Goal: Task Accomplishment & Management: Complete application form

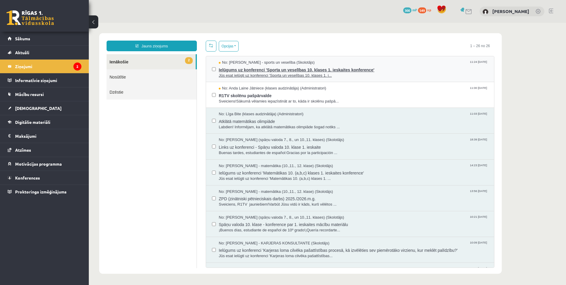
click at [236, 73] on span "Jūs esat ielūgti uz konferenci 'Sporta un veselības 10. klases 1. i..." at bounding box center [354, 76] width 270 height 6
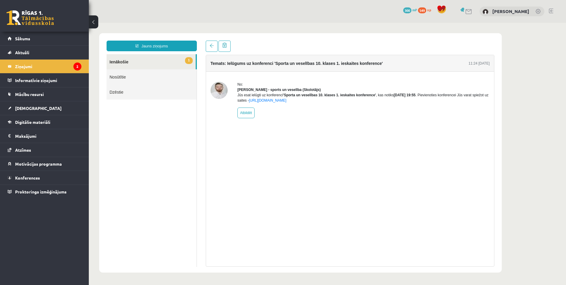
click at [122, 63] on link "1 Ienākošie" at bounding box center [151, 61] width 89 height 15
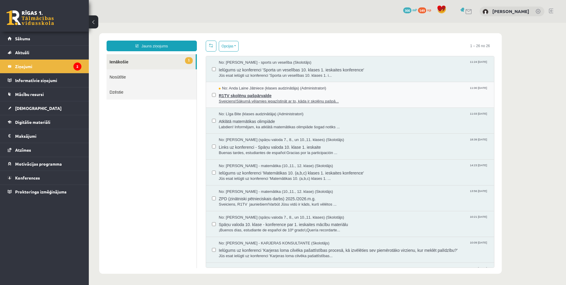
click at [244, 95] on span "R1TV skolēnu pašpārvalde" at bounding box center [354, 94] width 270 height 7
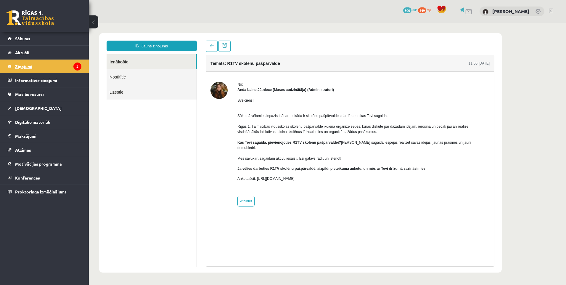
click at [61, 66] on legend "Ziņojumi 2" at bounding box center [48, 67] width 66 height 14
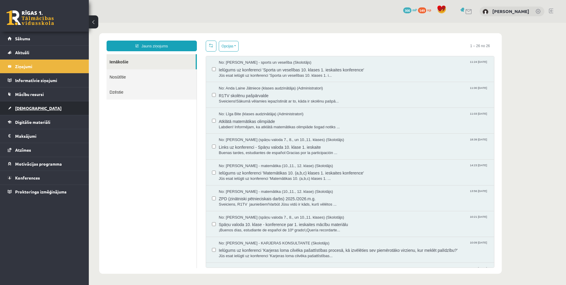
click at [24, 110] on span "[DEMOGRAPHIC_DATA]" at bounding box center [38, 107] width 46 height 5
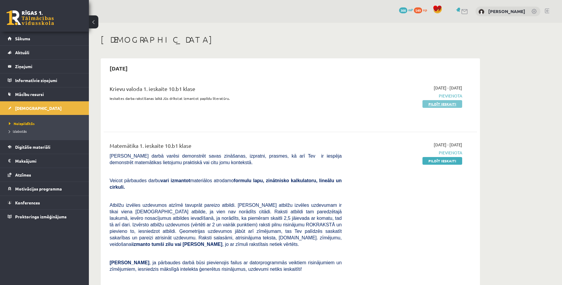
drag, startPoint x: 446, startPoint y: 106, endPoint x: 312, endPoint y: 28, distance: 155.7
click at [447, 106] on link "Pildīt ieskaiti" at bounding box center [442, 104] width 40 height 8
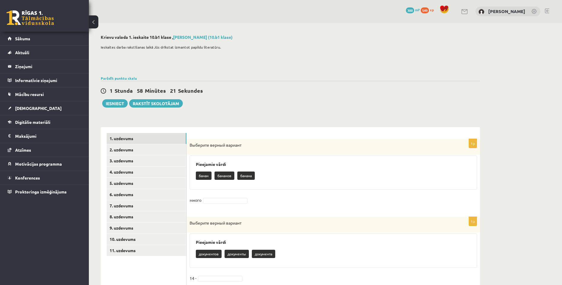
click at [205, 177] on p "банан" at bounding box center [204, 175] width 16 height 8
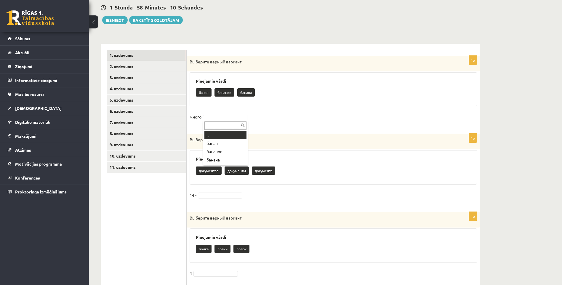
scroll to position [89, 0]
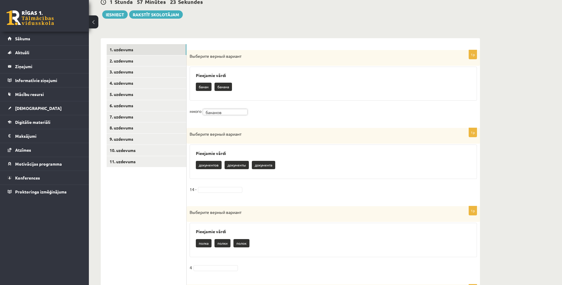
click at [237, 166] on p "документы" at bounding box center [236, 165] width 24 height 8
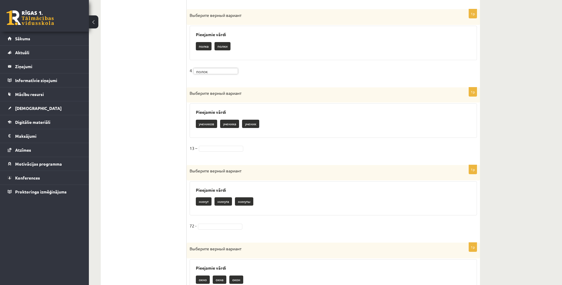
scroll to position [296, 0]
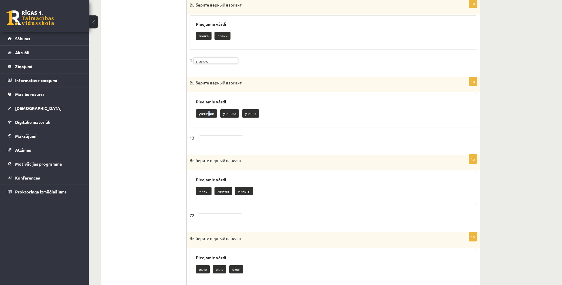
click at [209, 113] on p "учеников" at bounding box center [206, 113] width 21 height 8
drag, startPoint x: 209, startPoint y: 113, endPoint x: 214, endPoint y: 138, distance: 24.7
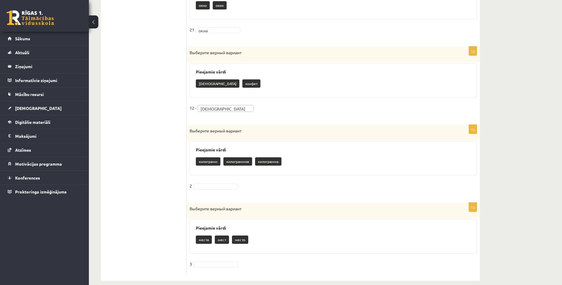
scroll to position [568, 0]
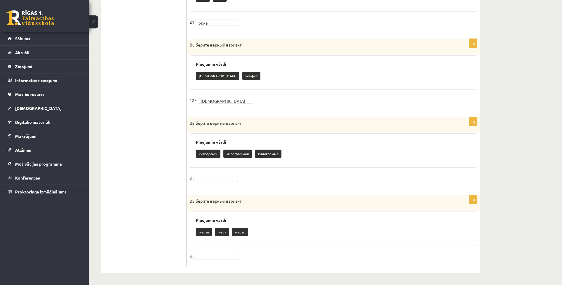
click at [240, 155] on p "килограммов" at bounding box center [237, 154] width 29 height 8
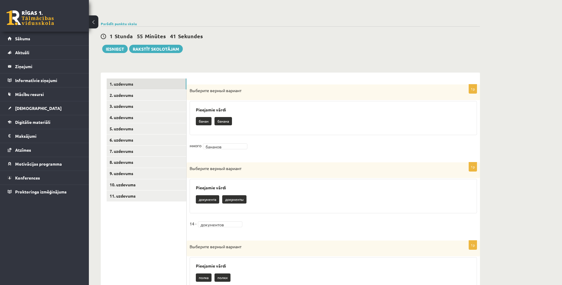
scroll to position [0, 0]
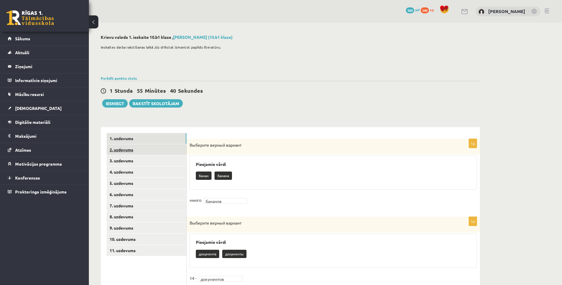
click at [132, 149] on link "2. uzdevums" at bounding box center [147, 149] width 80 height 11
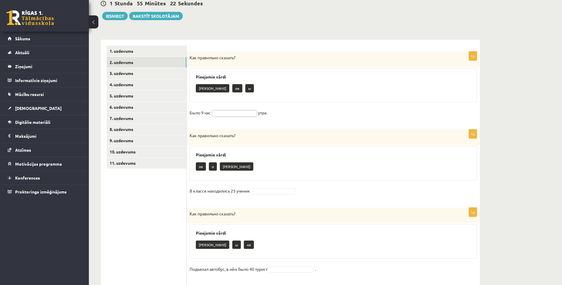
scroll to position [89, 0]
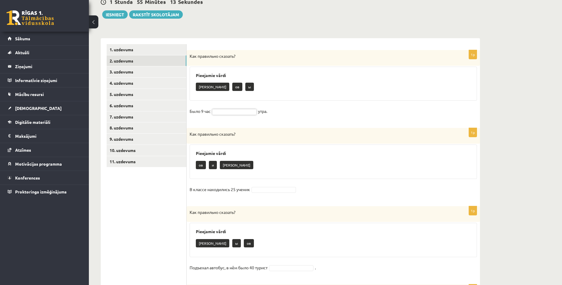
click at [214, 166] on p "и" at bounding box center [213, 165] width 8 height 8
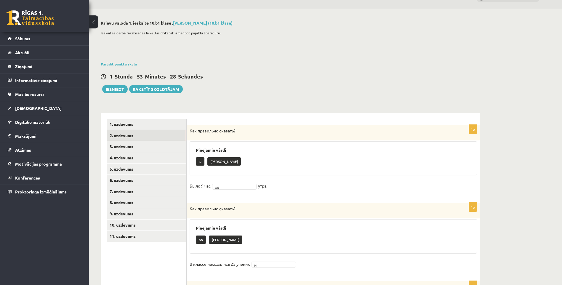
scroll to position [0, 0]
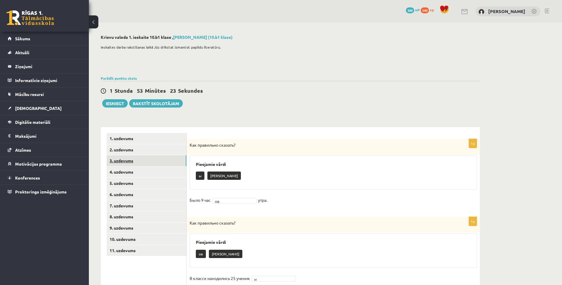
click at [123, 161] on link "3. uzdevums" at bounding box center [147, 160] width 80 height 11
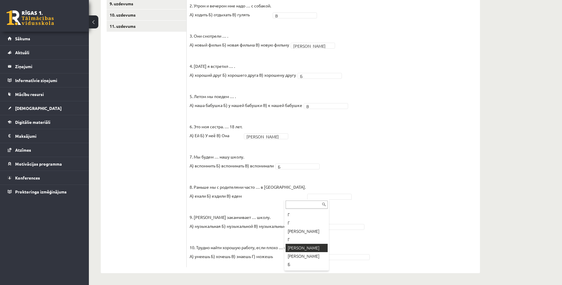
scroll to position [57, 0]
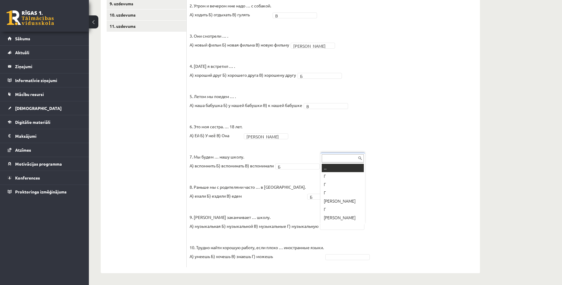
drag, startPoint x: 333, startPoint y: 228, endPoint x: 327, endPoint y: 216, distance: 13.4
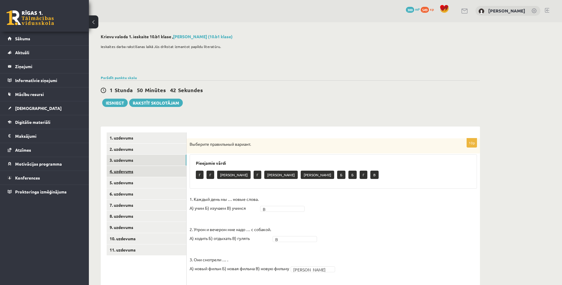
scroll to position [0, 0]
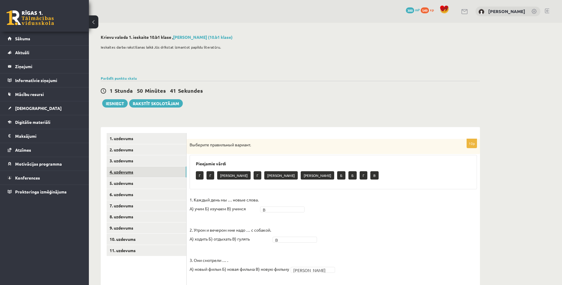
click at [122, 172] on link "4. uzdevums" at bounding box center [147, 171] width 80 height 11
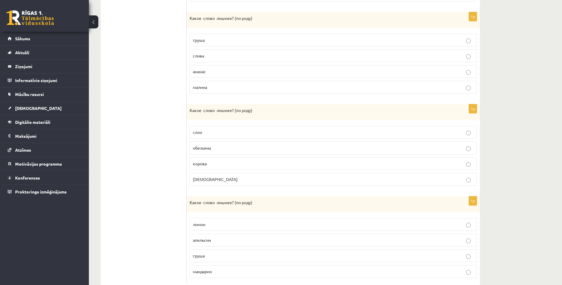
scroll to position [326, 0]
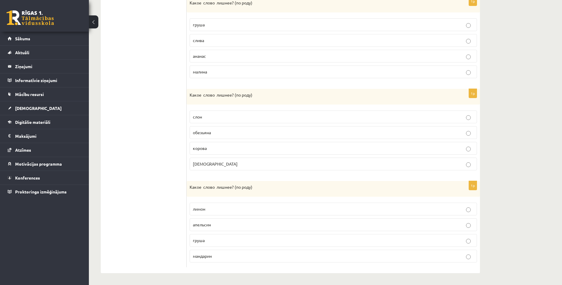
click at [319, 240] on p "груша" at bounding box center [333, 240] width 281 height 6
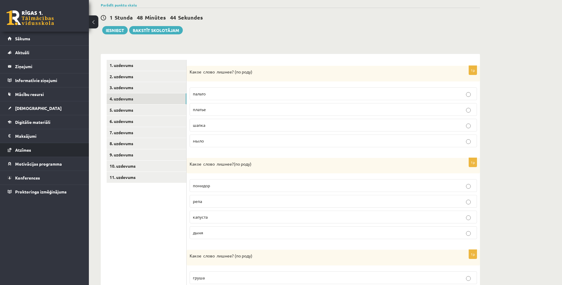
scroll to position [30, 0]
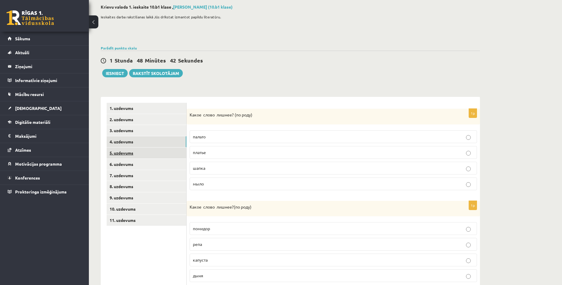
click at [131, 155] on link "5. uzdevums" at bounding box center [147, 152] width 80 height 11
click at [203, 151] on p "туча" at bounding box center [333, 152] width 281 height 6
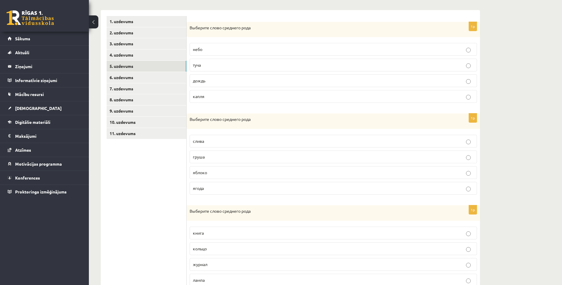
scroll to position [119, 0]
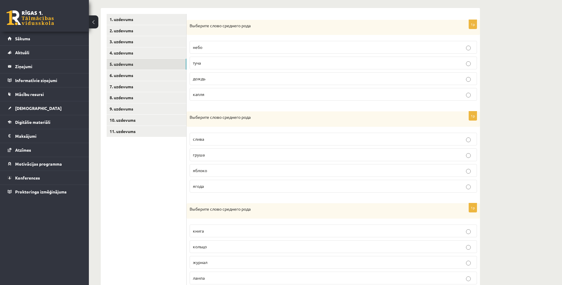
click at [210, 170] on p "яблоко" at bounding box center [333, 170] width 281 height 6
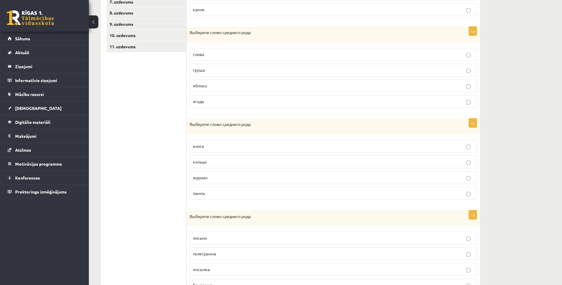
scroll to position [208, 0]
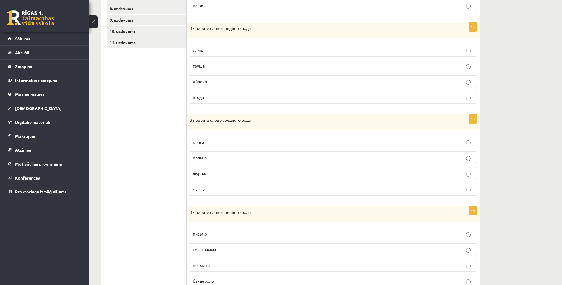
click at [217, 158] on p "кольцо" at bounding box center [333, 158] width 281 height 6
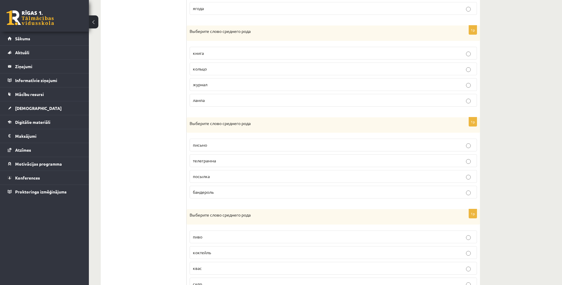
scroll to position [325, 0]
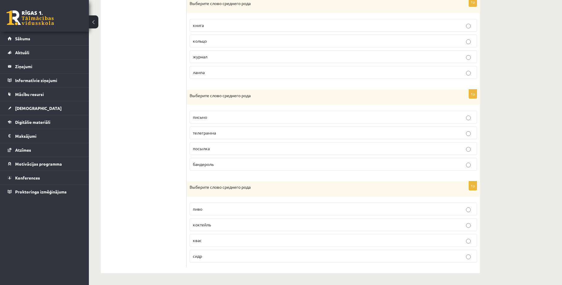
click at [216, 131] on span "телеграмма" at bounding box center [204, 132] width 23 height 5
click at [201, 242] on p "квас" at bounding box center [333, 240] width 281 height 6
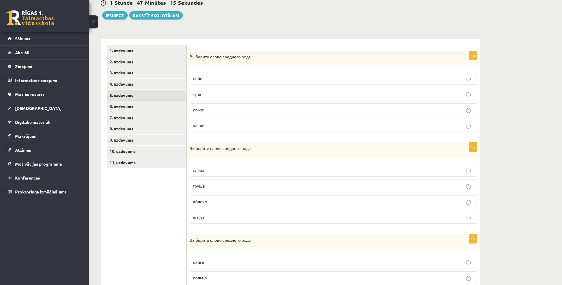
scroll to position [0, 0]
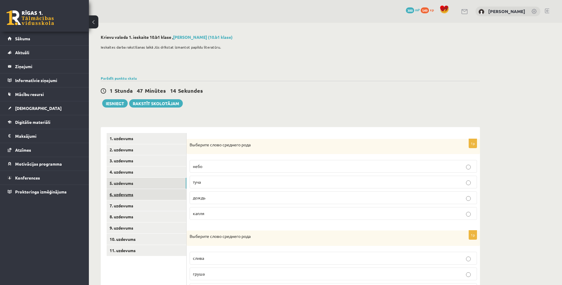
click at [116, 196] on link "6. uzdevums" at bounding box center [147, 194] width 80 height 11
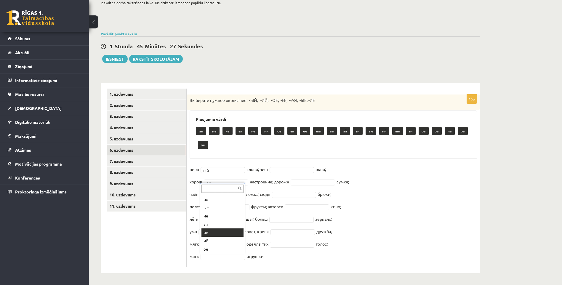
scroll to position [31, 0]
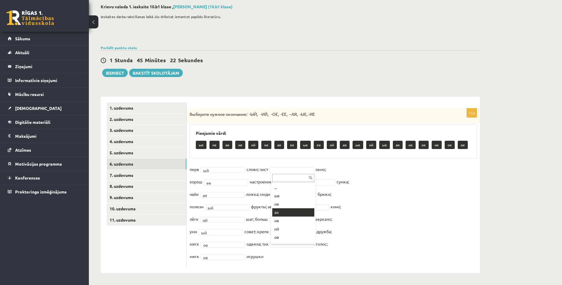
drag, startPoint x: 276, startPoint y: 213, endPoint x: 278, endPoint y: 210, distance: 3.1
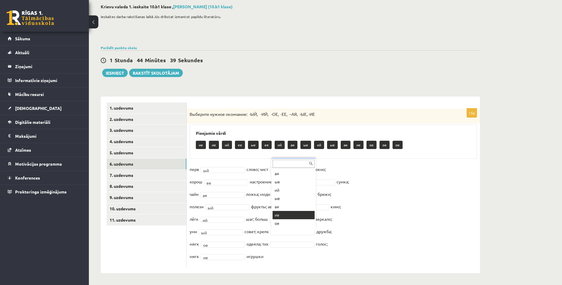
scroll to position [66, 0]
drag, startPoint x: 277, startPoint y: 205, endPoint x: 283, endPoint y: 220, distance: 15.6
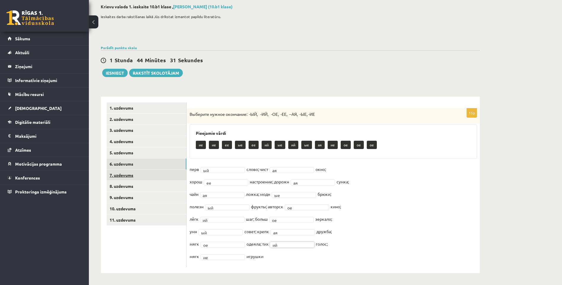
click at [144, 176] on link "7. uzdevums" at bounding box center [147, 175] width 80 height 11
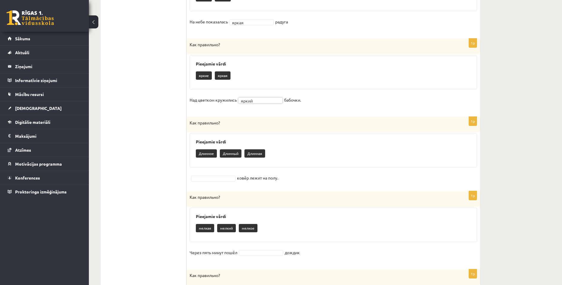
scroll to position [268, 0]
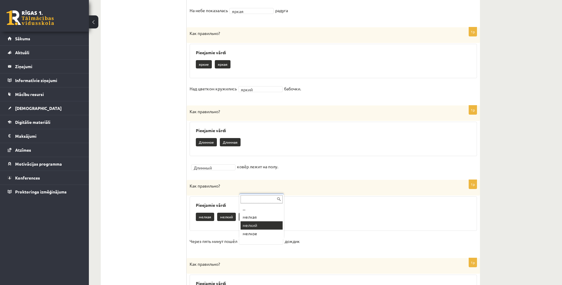
drag, startPoint x: 250, startPoint y: 226, endPoint x: 251, endPoint y: 232, distance: 6.4
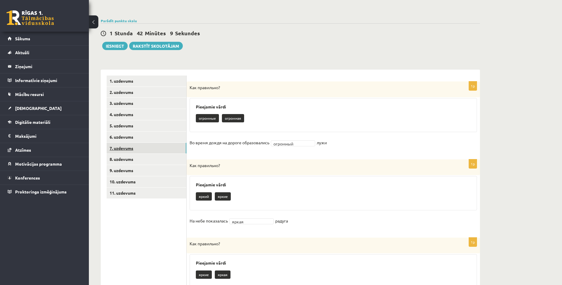
scroll to position [0, 0]
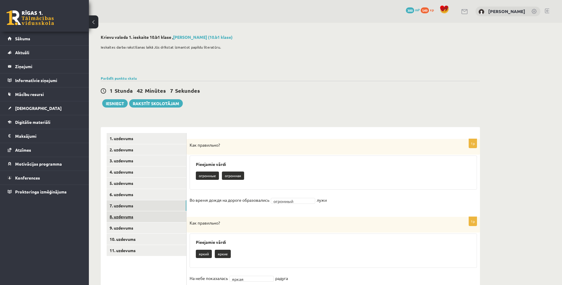
click at [120, 217] on link "8. uzdevums" at bounding box center [147, 216] width 80 height 11
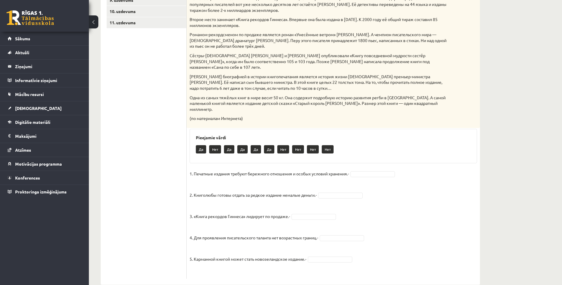
scroll to position [228, 0]
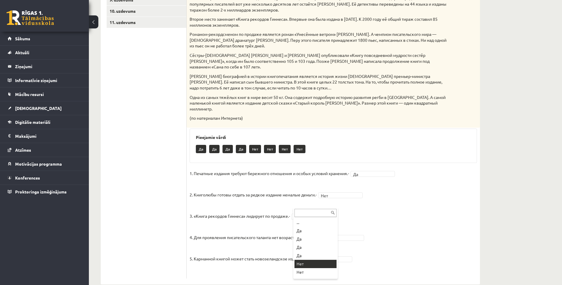
drag, startPoint x: 307, startPoint y: 263, endPoint x: 308, endPoint y: 256, distance: 7.2
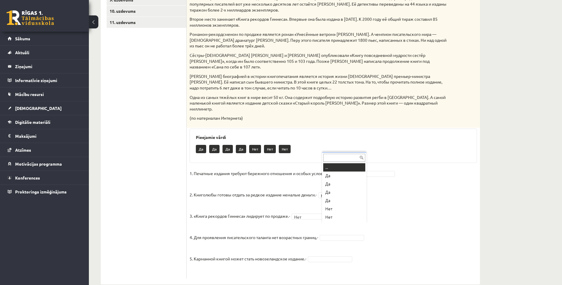
scroll to position [7, 0]
drag, startPoint x: 328, startPoint y: 194, endPoint x: 329, endPoint y: 202, distance: 8.0
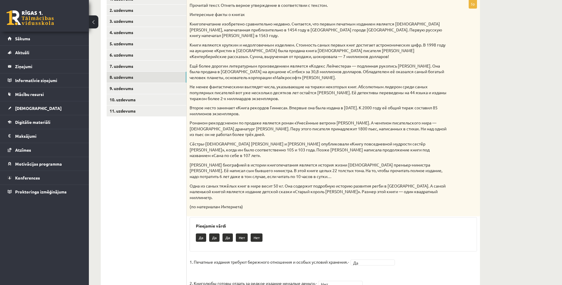
scroll to position [139, 0]
click at [124, 88] on link "9. uzdevums" at bounding box center [147, 88] width 80 height 11
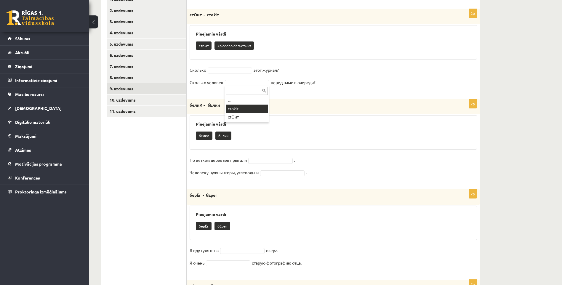
drag, startPoint x: 251, startPoint y: 108, endPoint x: 250, endPoint y: 102, distance: 6.1
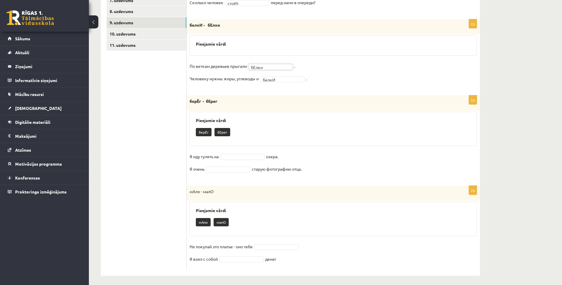
scroll to position [208, 0]
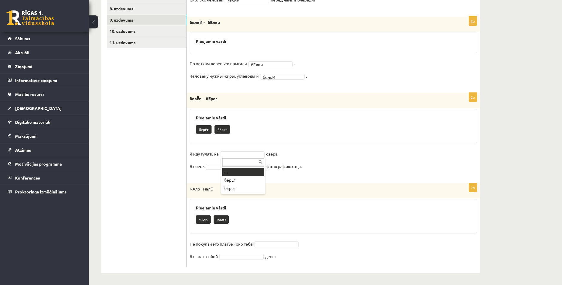
drag, startPoint x: 243, startPoint y: 154, endPoint x: 249, endPoint y: 155, distance: 5.7
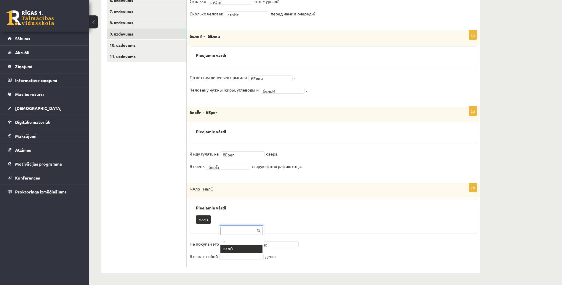
scroll to position [180, 0]
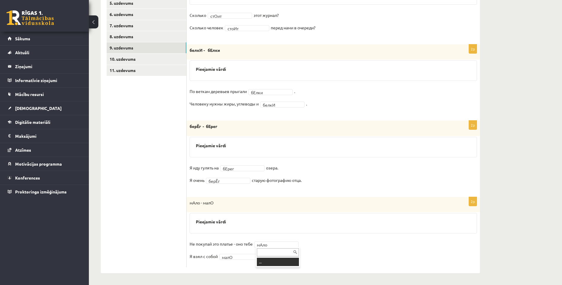
drag, startPoint x: 271, startPoint y: 245, endPoint x: 260, endPoint y: 245, distance: 10.7
drag, startPoint x: 234, startPoint y: 255, endPoint x: 240, endPoint y: 257, distance: 5.9
drag, startPoint x: 240, startPoint y: 272, endPoint x: 263, endPoint y: 254, distance: 30.3
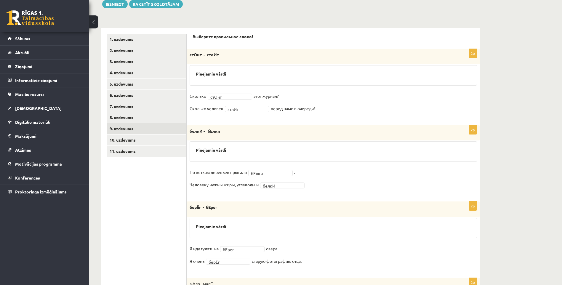
scroll to position [32, 0]
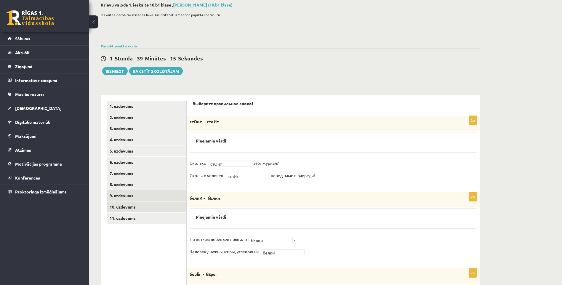
click at [124, 206] on link "10. uzdevums" at bounding box center [147, 206] width 80 height 11
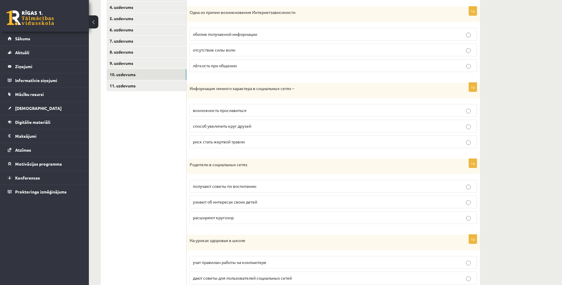
scroll to position [151, 0]
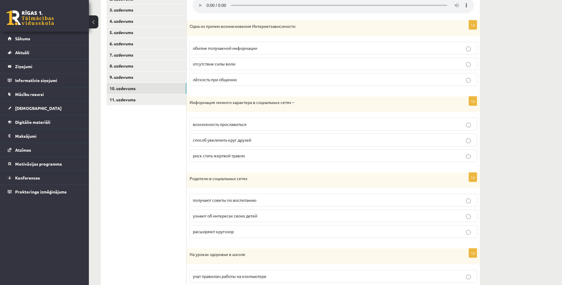
click at [263, 64] on p "отсутствие силы воли" at bounding box center [333, 64] width 281 height 6
click at [250, 158] on p "риск стать жертвой травли" at bounding box center [333, 156] width 281 height 6
click at [247, 214] on span "узнают об интересах своих детей" at bounding box center [225, 215] width 64 height 5
click at [266, 216] on p "узнают об интересах своих детей" at bounding box center [333, 216] width 281 height 6
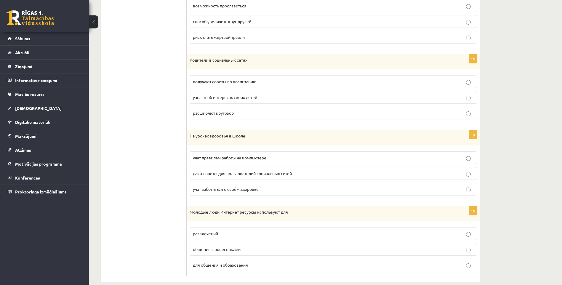
scroll to position [279, 0]
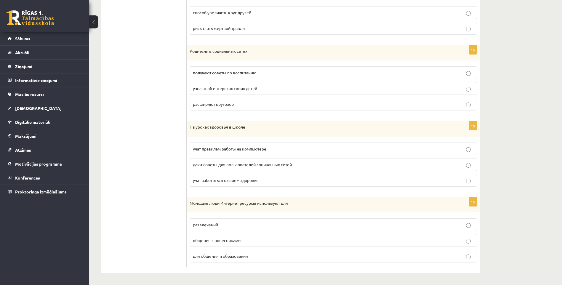
click at [244, 150] on span "учат правилам работы на компьютере" at bounding box center [229, 148] width 73 height 5
click at [217, 242] on span "общения с ровесниками" at bounding box center [217, 240] width 48 height 5
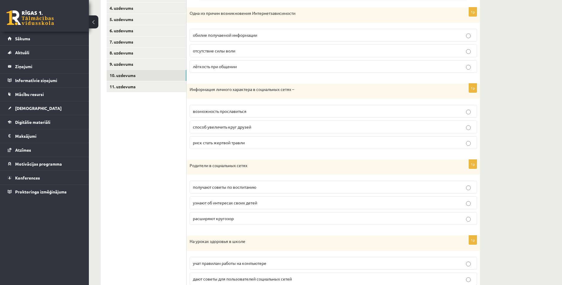
scroll to position [160, 0]
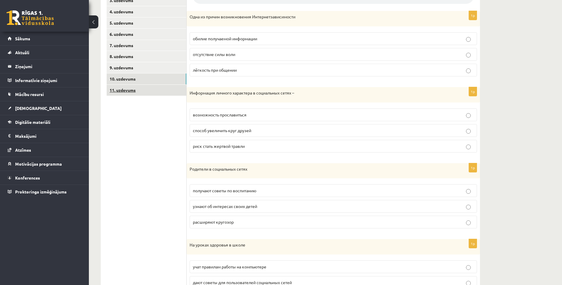
click at [129, 91] on link "11. uzdevums" at bounding box center [147, 90] width 80 height 11
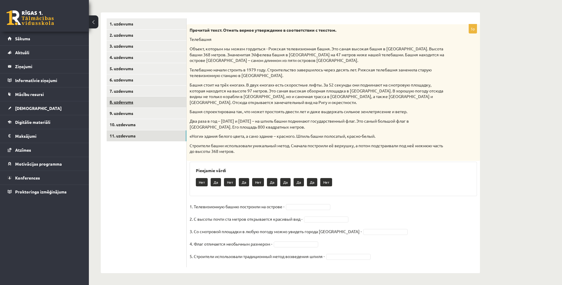
scroll to position [115, 0]
drag, startPoint x: 294, startPoint y: 241, endPoint x: 306, endPoint y: 242, distance: 11.8
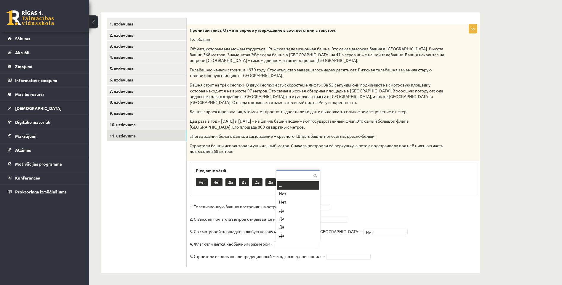
scroll to position [7, 0]
drag, startPoint x: 298, startPoint y: 219, endPoint x: 312, endPoint y: 225, distance: 15.9
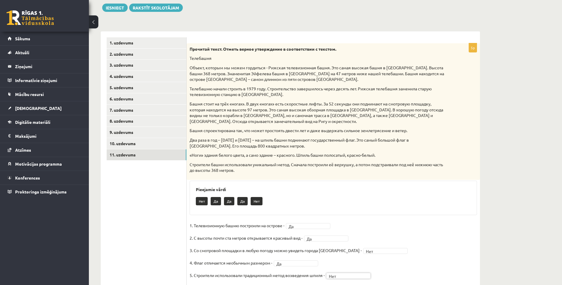
scroll to position [26, 0]
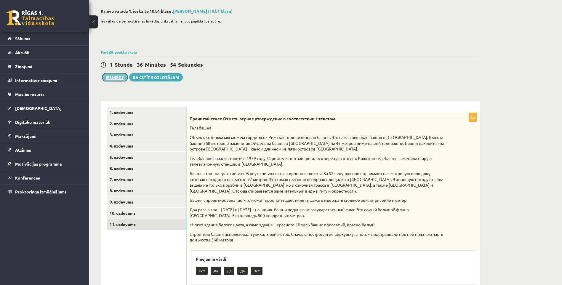
click at [114, 78] on button "Iesniegt" at bounding box center [114, 77] width 25 height 8
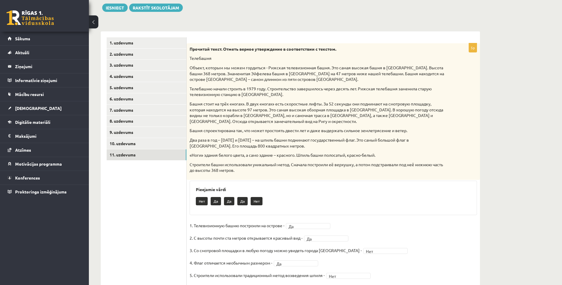
scroll to position [85, 0]
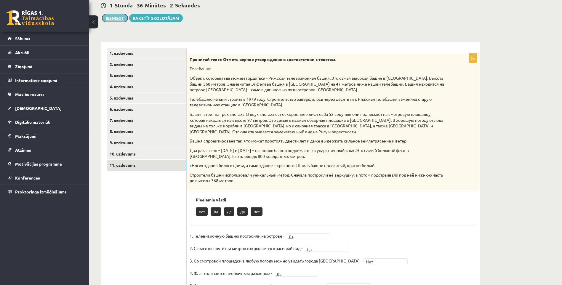
click at [120, 18] on button "Iesniegt" at bounding box center [114, 18] width 25 height 8
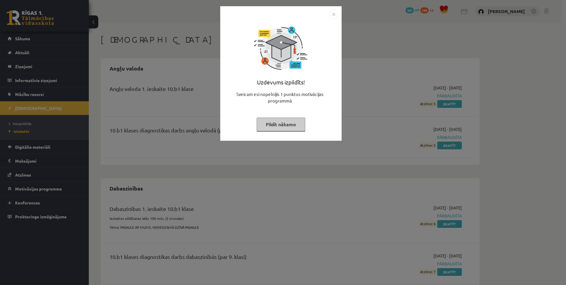
click at [331, 18] on img "Close" at bounding box center [333, 14] width 9 height 9
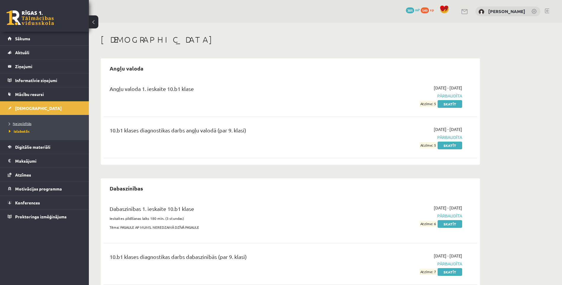
click at [28, 123] on span "Neizpildītās" at bounding box center [20, 123] width 23 height 5
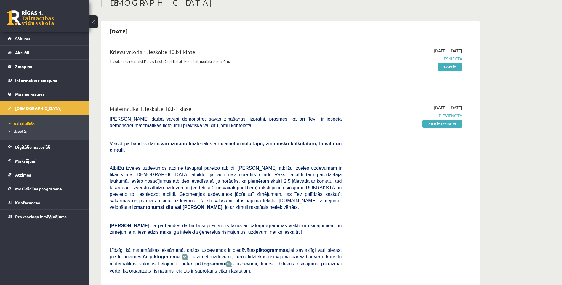
scroll to position [30, 0]
